Goal: Transaction & Acquisition: Book appointment/travel/reservation

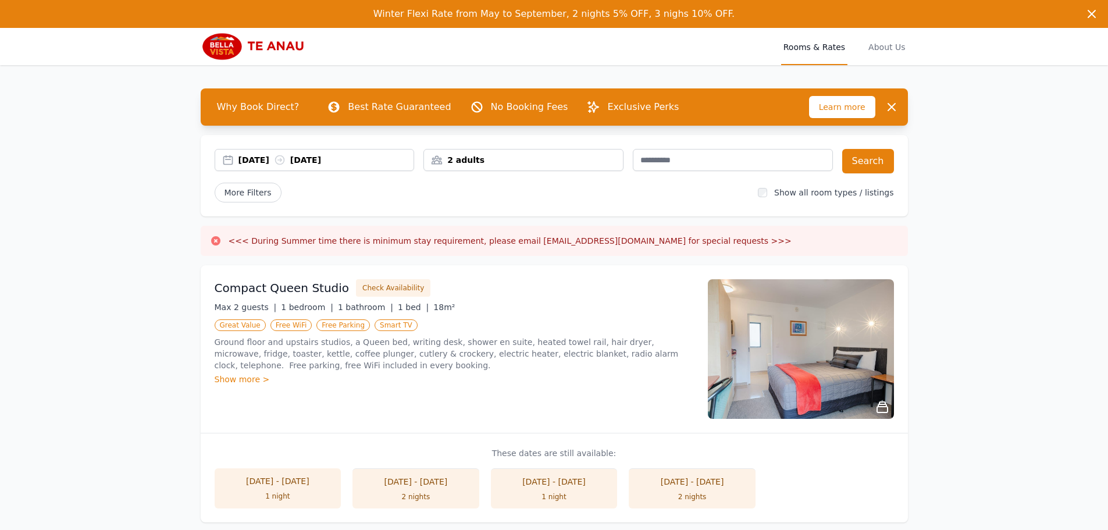
click at [265, 161] on div "[DATE] [DATE]" at bounding box center [326, 160] width 176 height 12
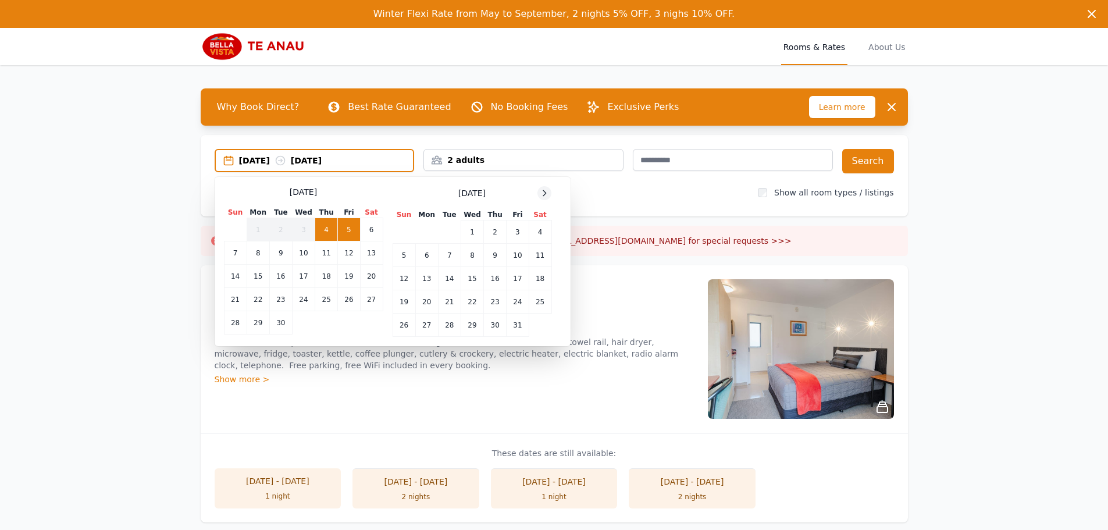
click at [539, 195] on div at bounding box center [544, 193] width 14 height 14
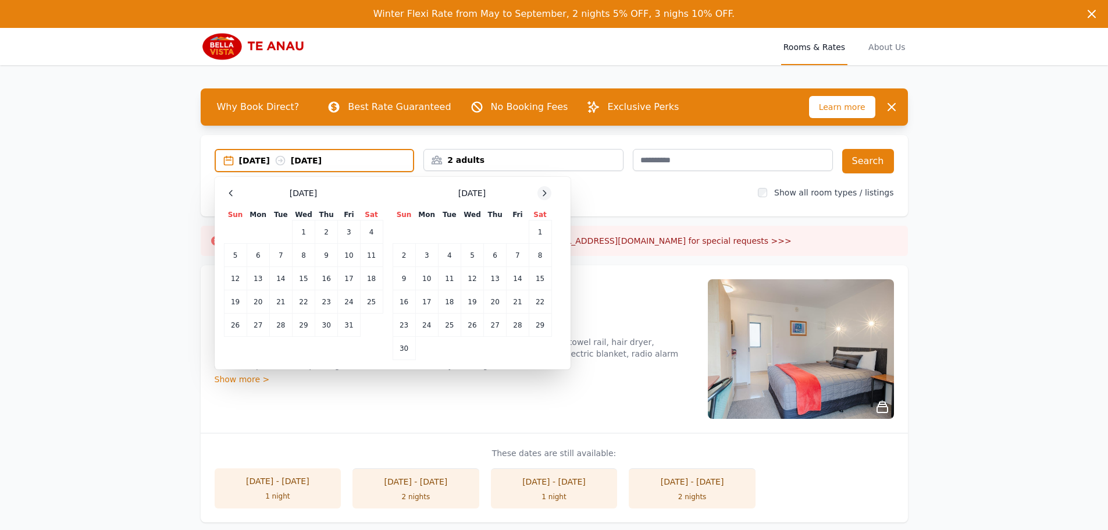
click at [539, 195] on div at bounding box center [544, 193] width 14 height 14
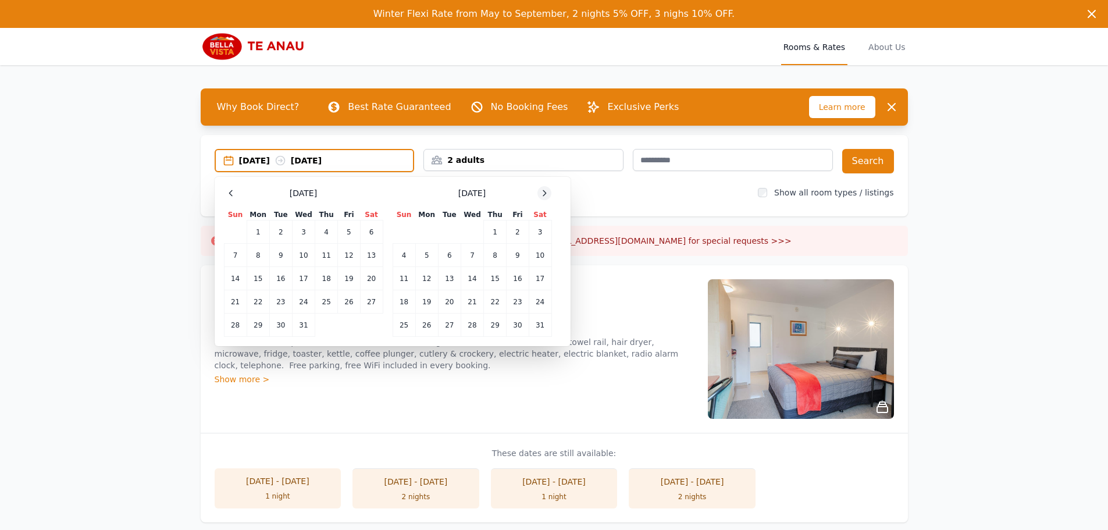
click at [539, 195] on div at bounding box center [544, 193] width 14 height 14
click at [402, 279] on td "15" at bounding box center [404, 278] width 23 height 23
click at [448, 280] on td "17" at bounding box center [449, 278] width 23 height 23
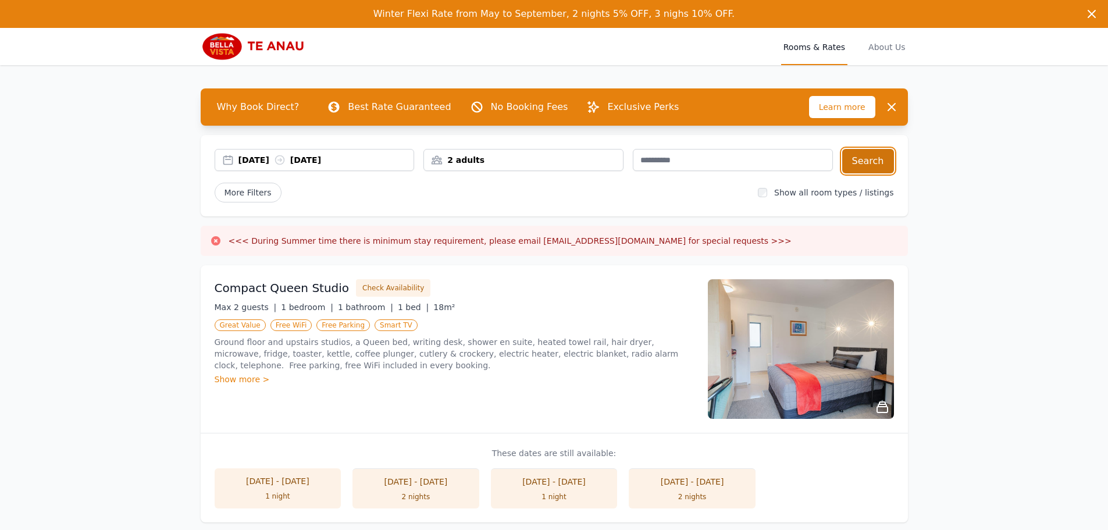
click at [878, 165] on button "Search" at bounding box center [868, 161] width 52 height 24
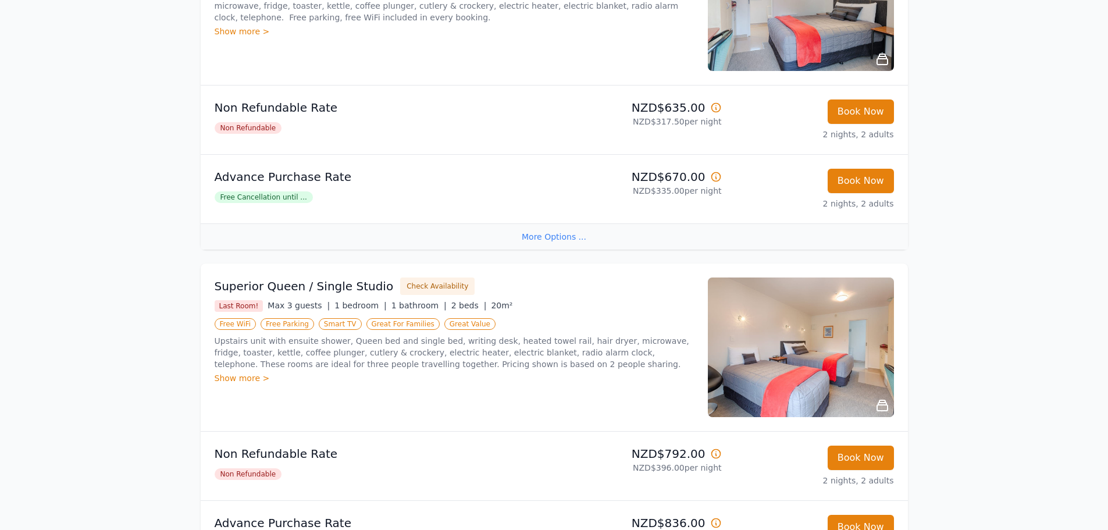
scroll to position [465, 0]
